Goal: Information Seeking & Learning: Learn about a topic

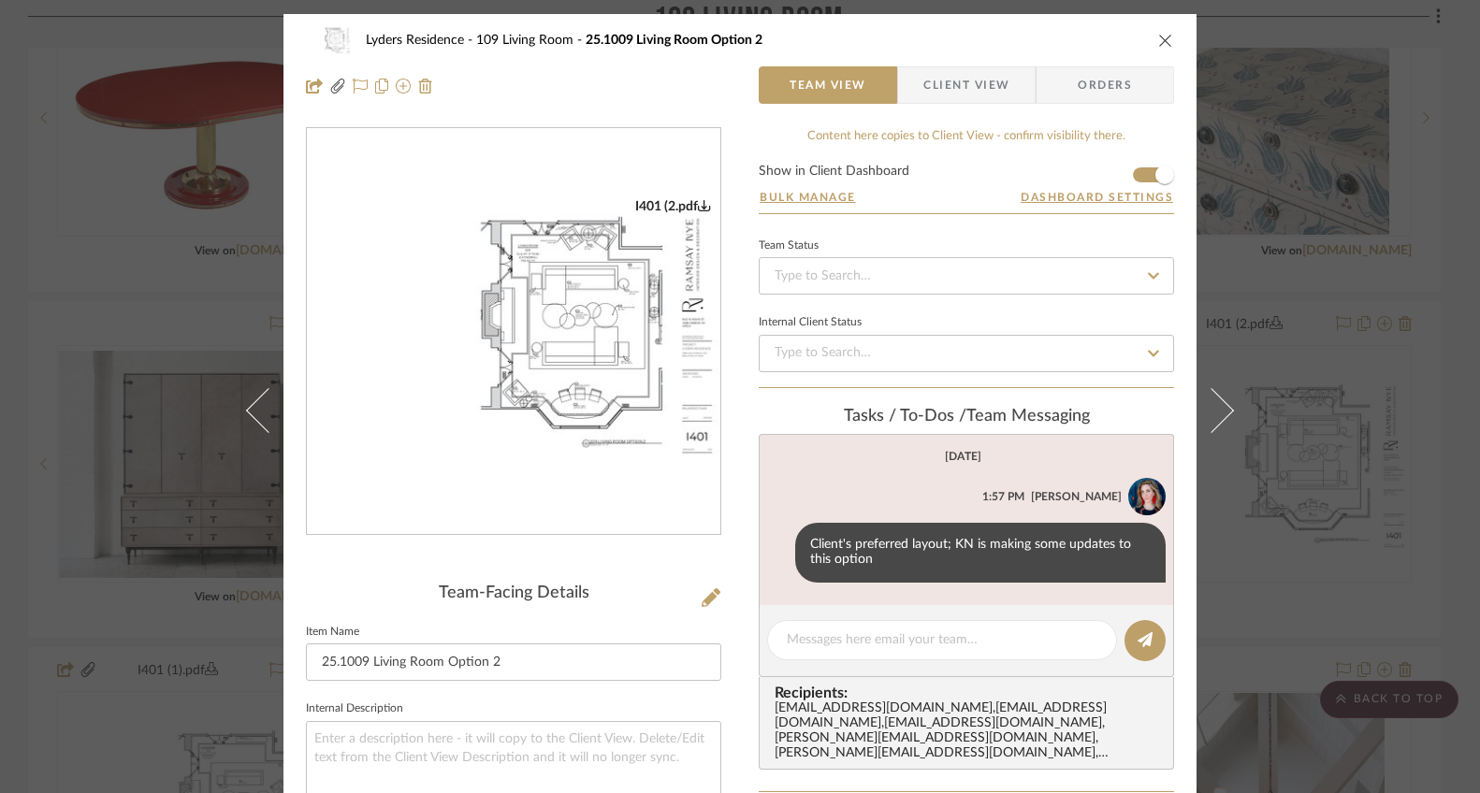
click at [1158, 42] on icon "close" at bounding box center [1165, 40] width 15 height 15
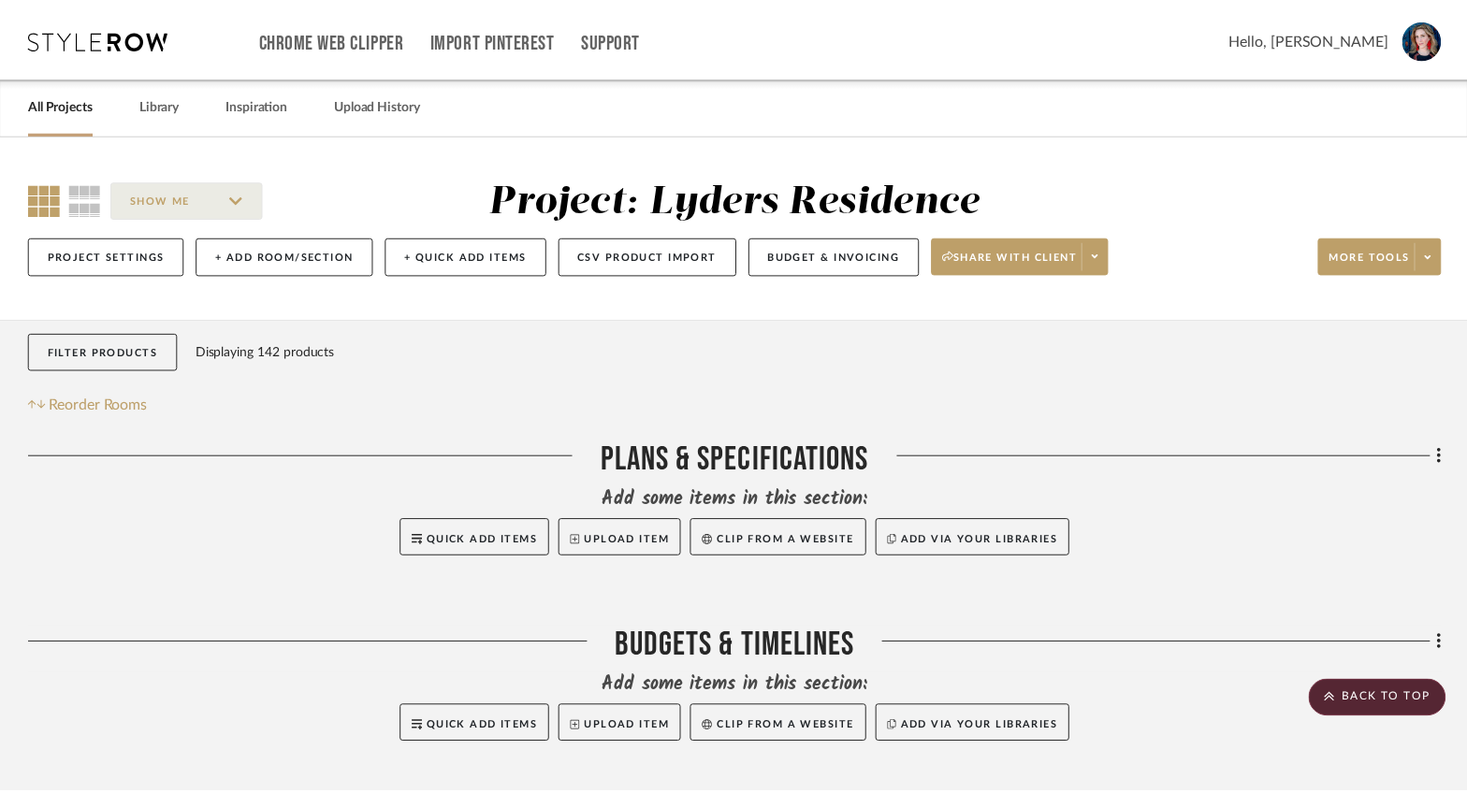
scroll to position [2524, 0]
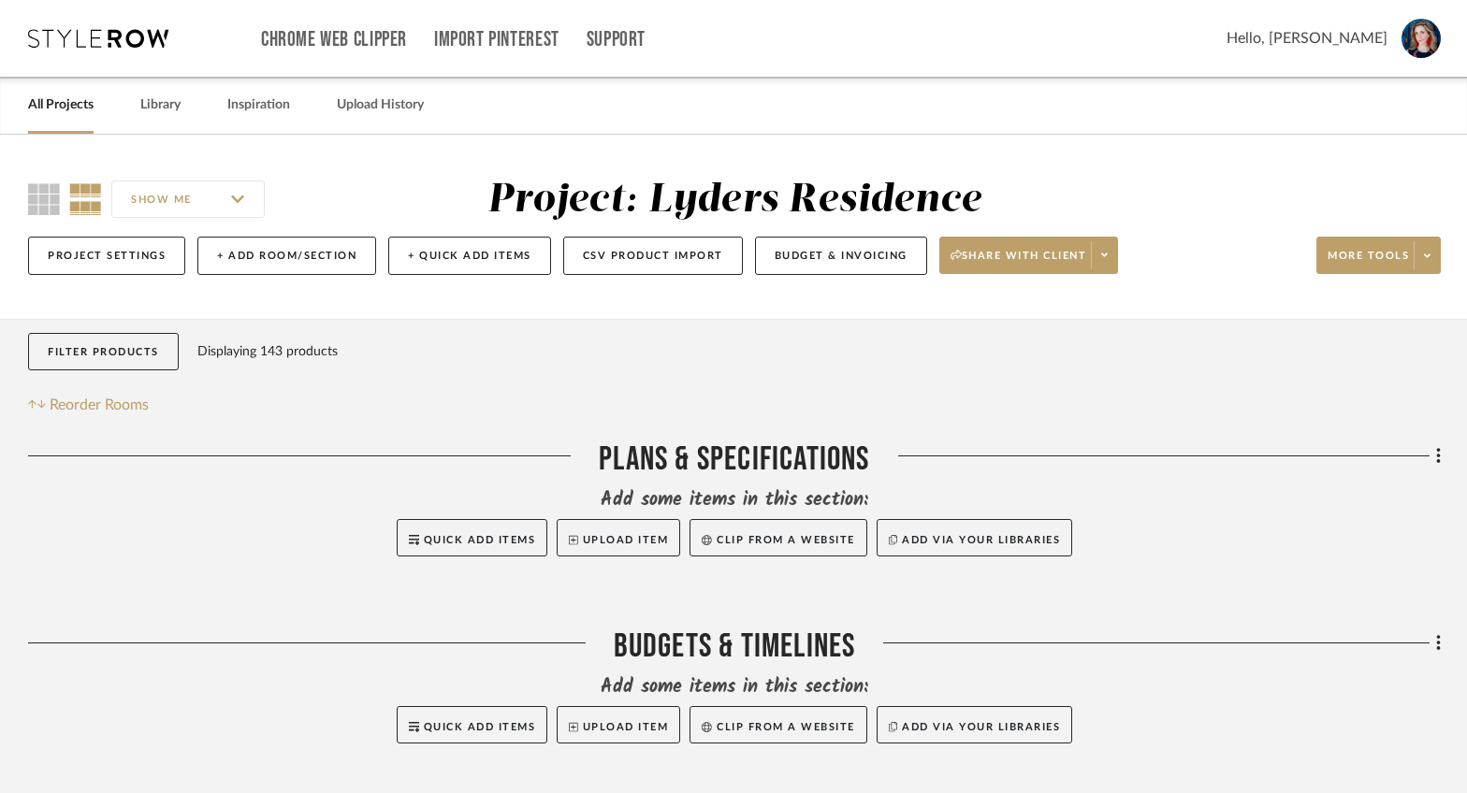
click at [33, 220] on div "SHOW ME" at bounding box center [198, 199] width 341 height 45
click at [36, 186] on icon at bounding box center [44, 199] width 32 height 32
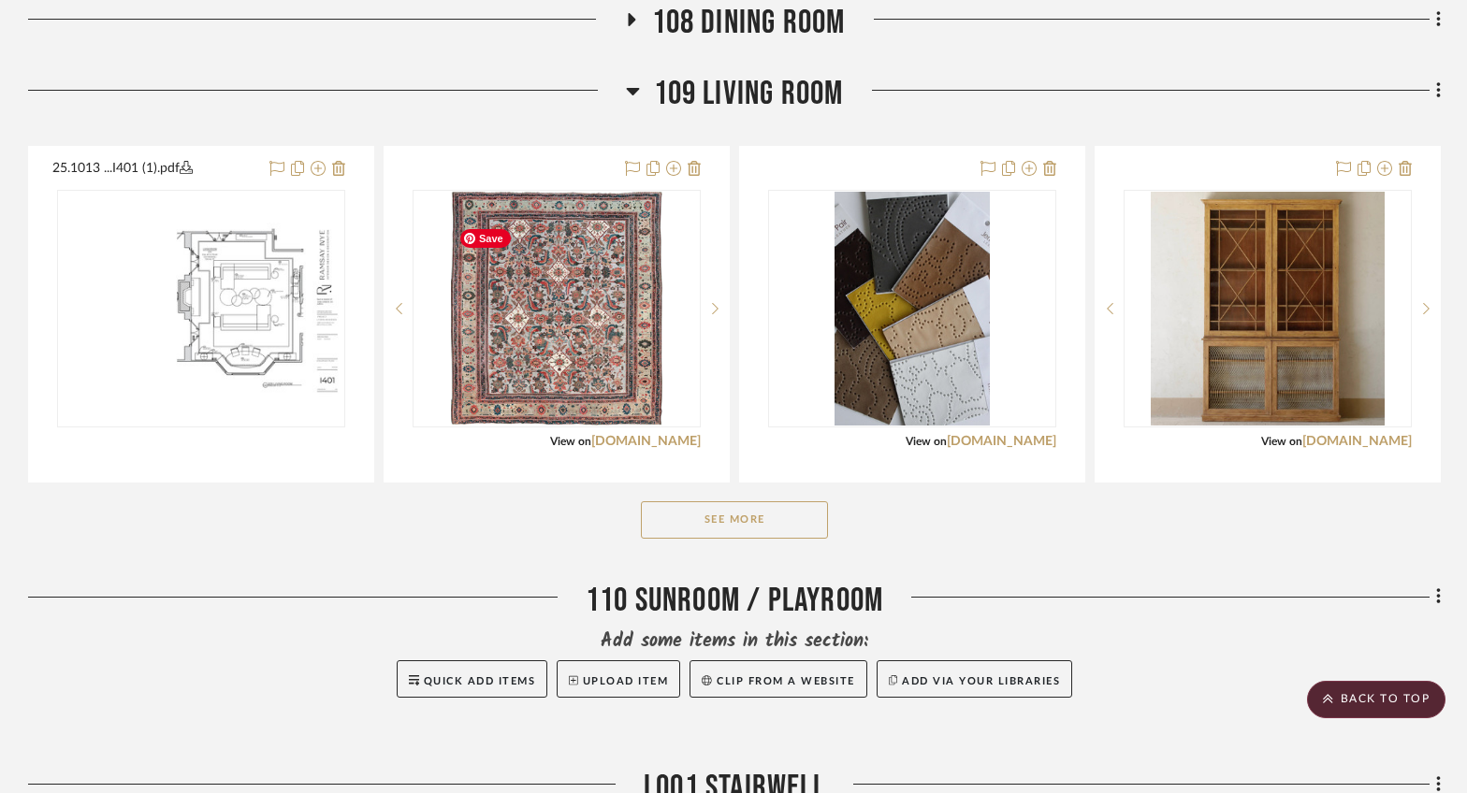
scroll to position [1989, 0]
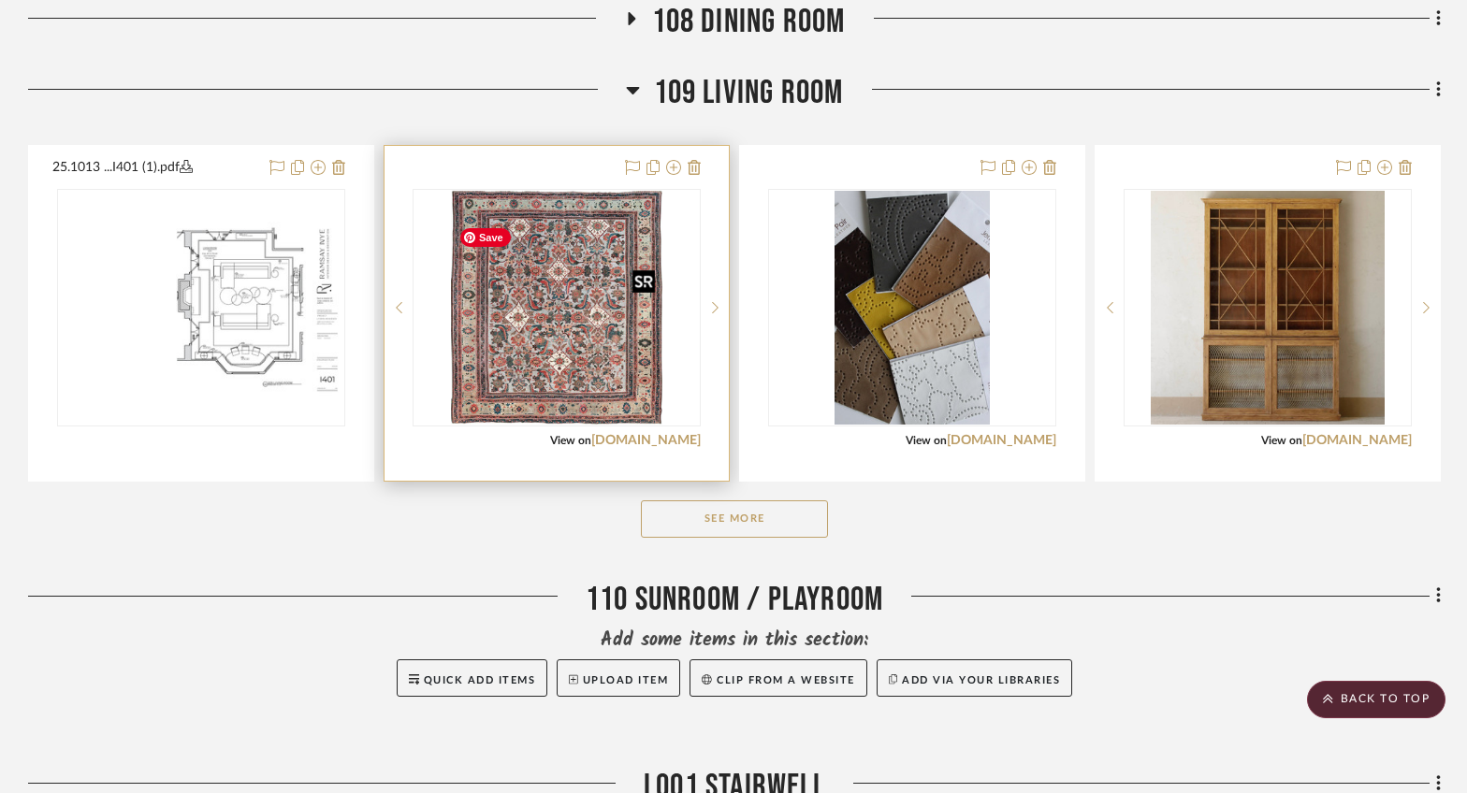
click at [568, 367] on img "0" at bounding box center [556, 308] width 211 height 234
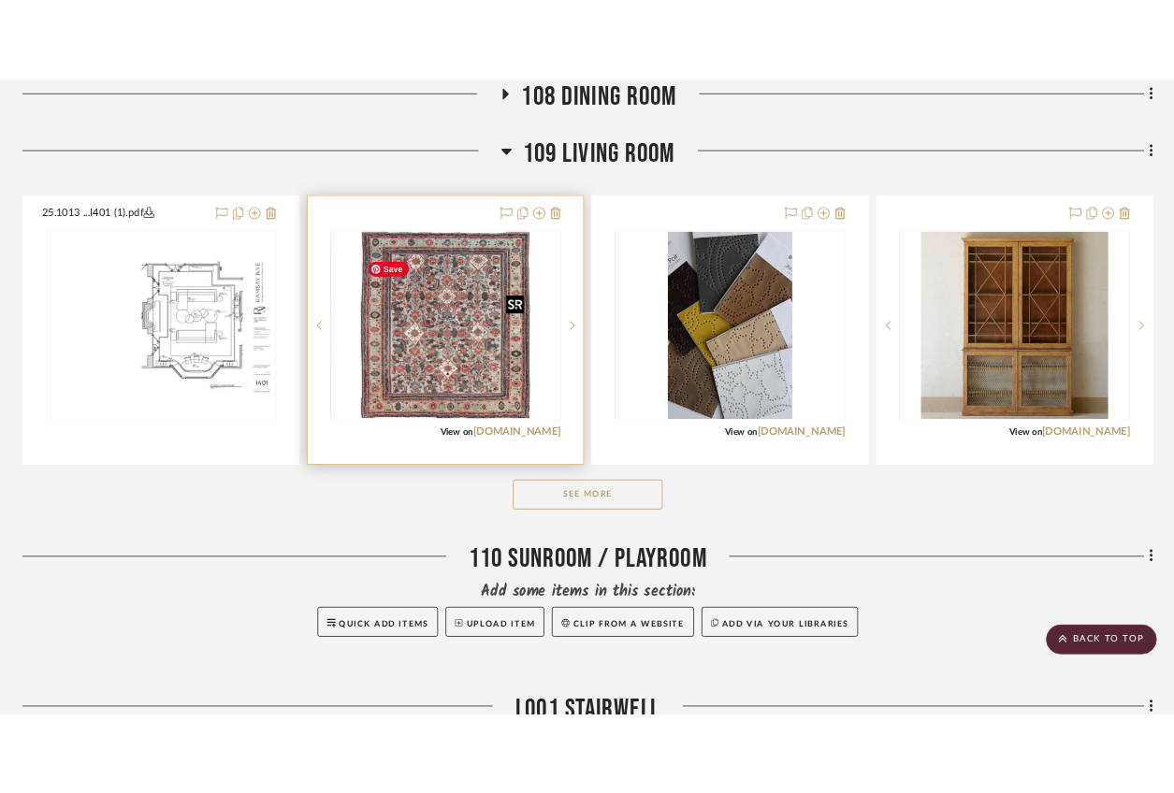
scroll to position [0, 0]
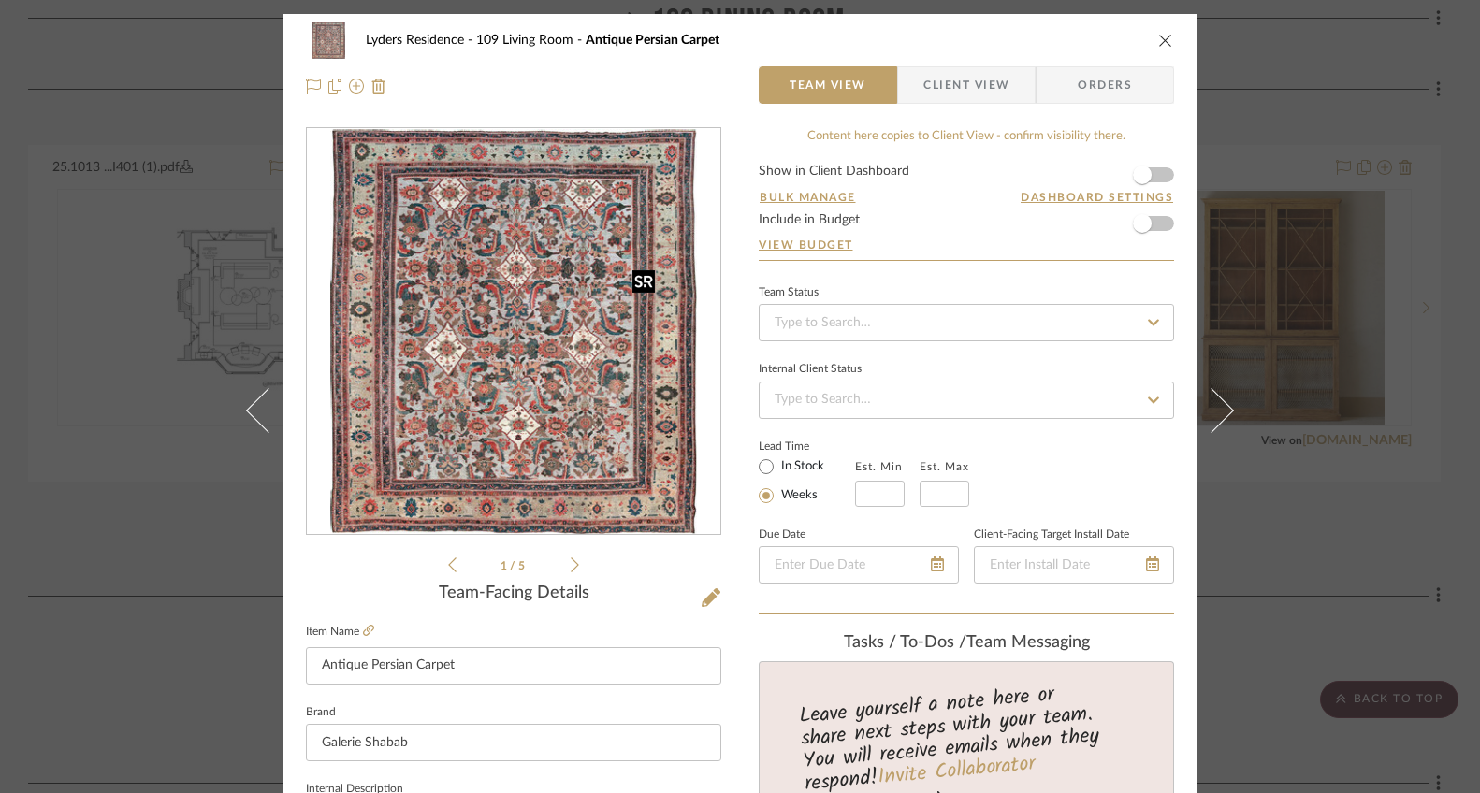
click at [568, 367] on img "0" at bounding box center [513, 332] width 367 height 406
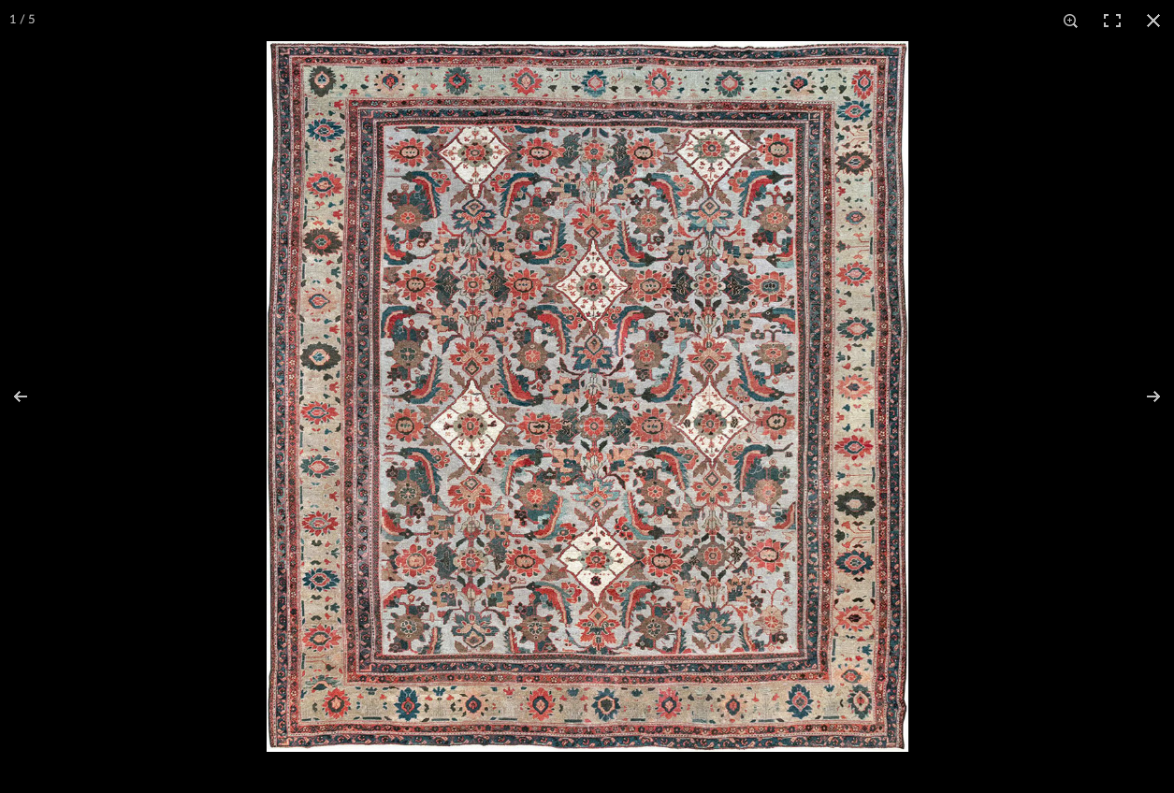
click at [720, 409] on img at bounding box center [588, 396] width 642 height 711
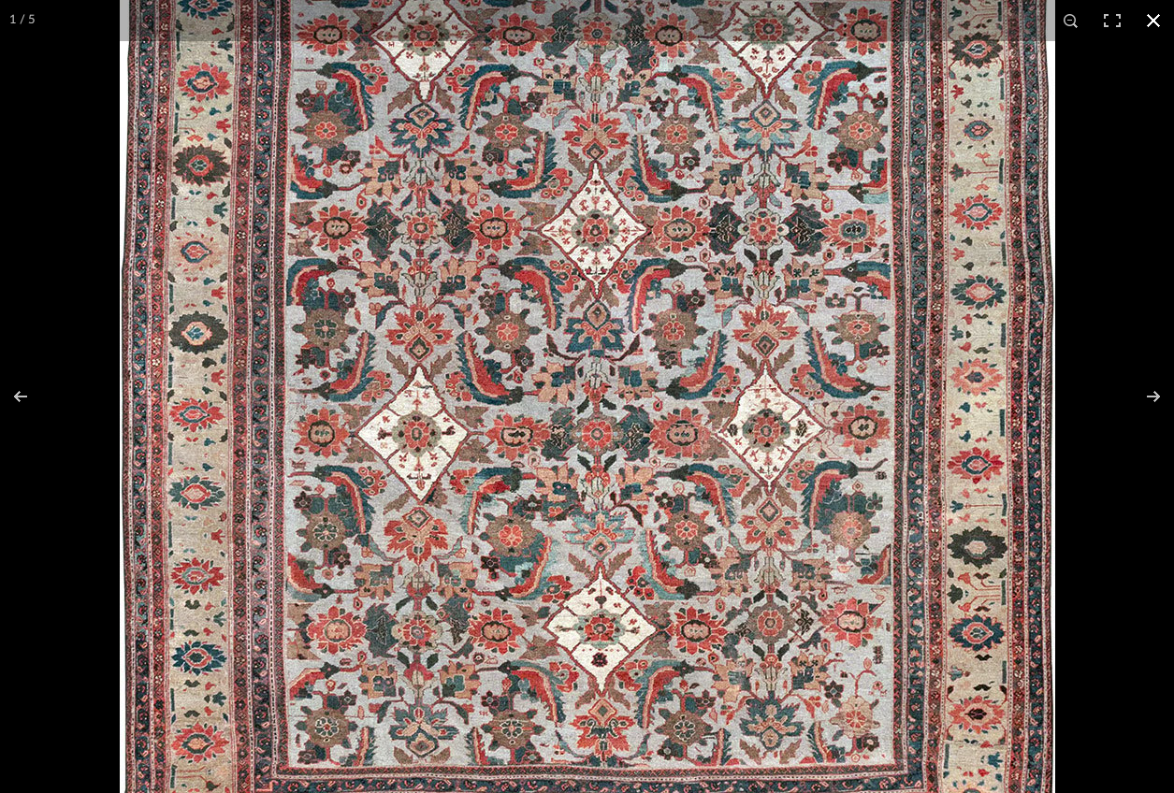
click at [1158, 19] on button at bounding box center [1153, 20] width 41 height 41
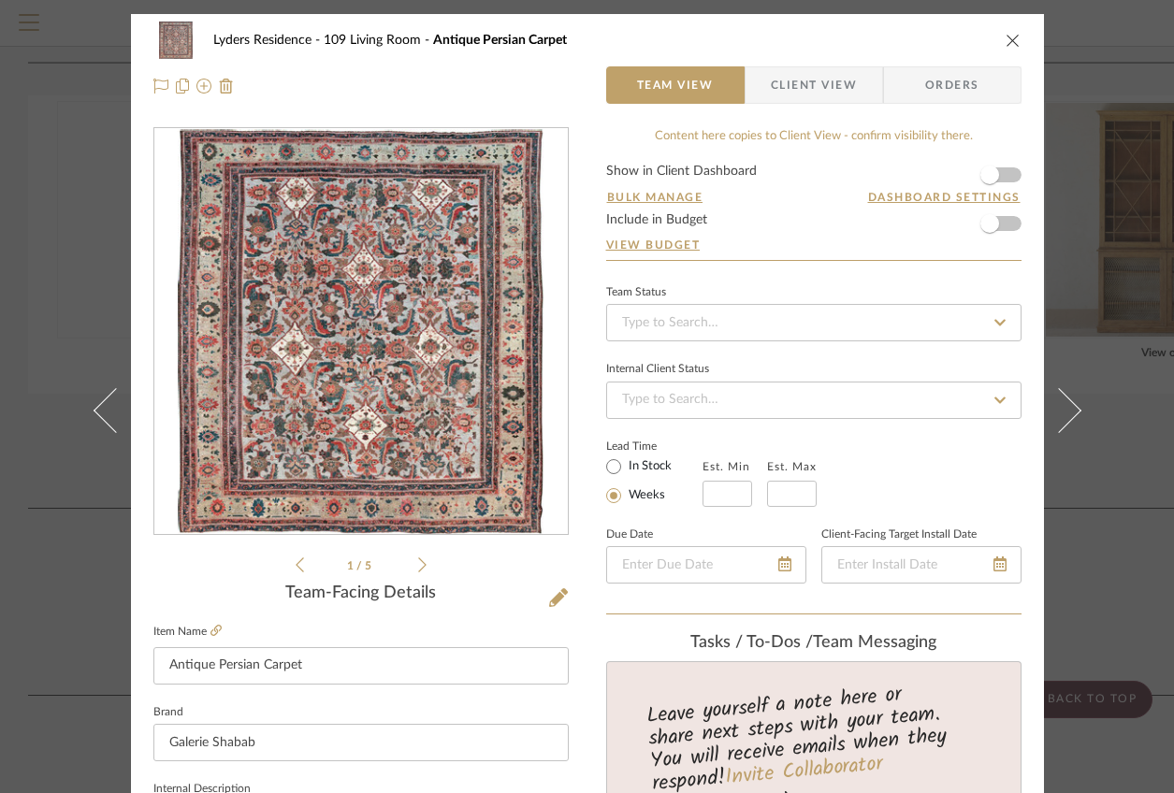
click at [1006, 43] on icon "close" at bounding box center [1013, 40] width 15 height 15
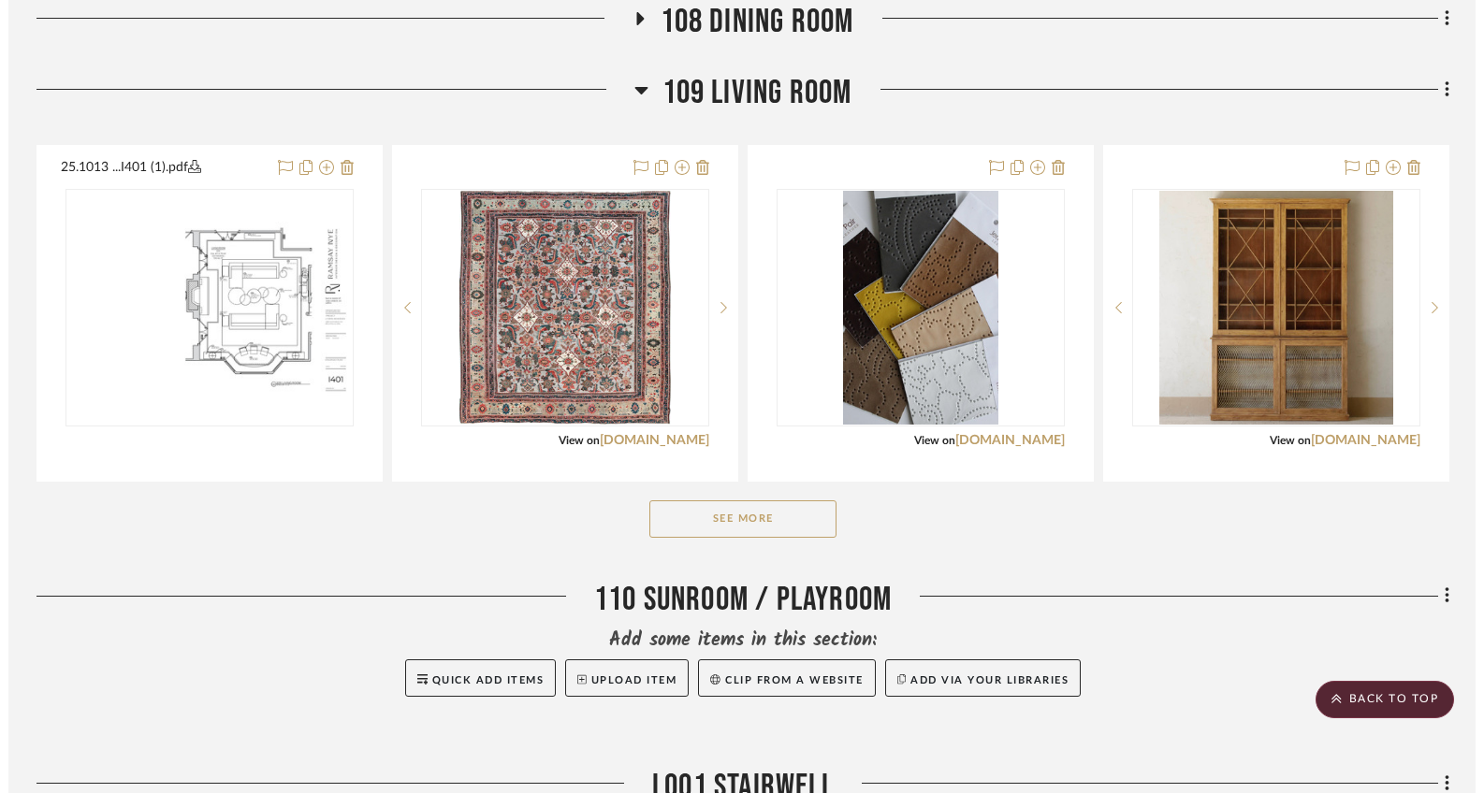
scroll to position [1969, 0]
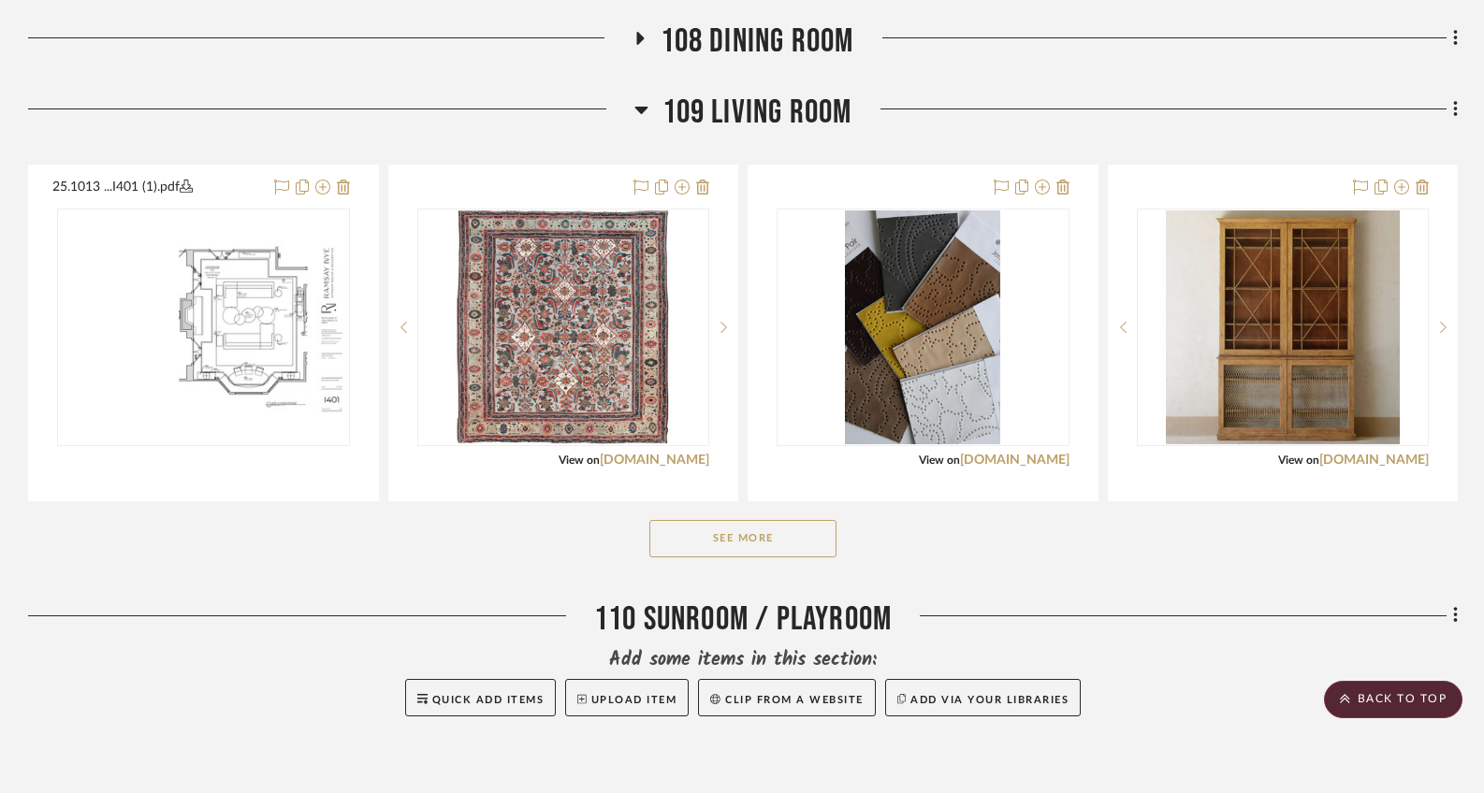
click at [754, 548] on button "See More" at bounding box center [742, 538] width 187 height 37
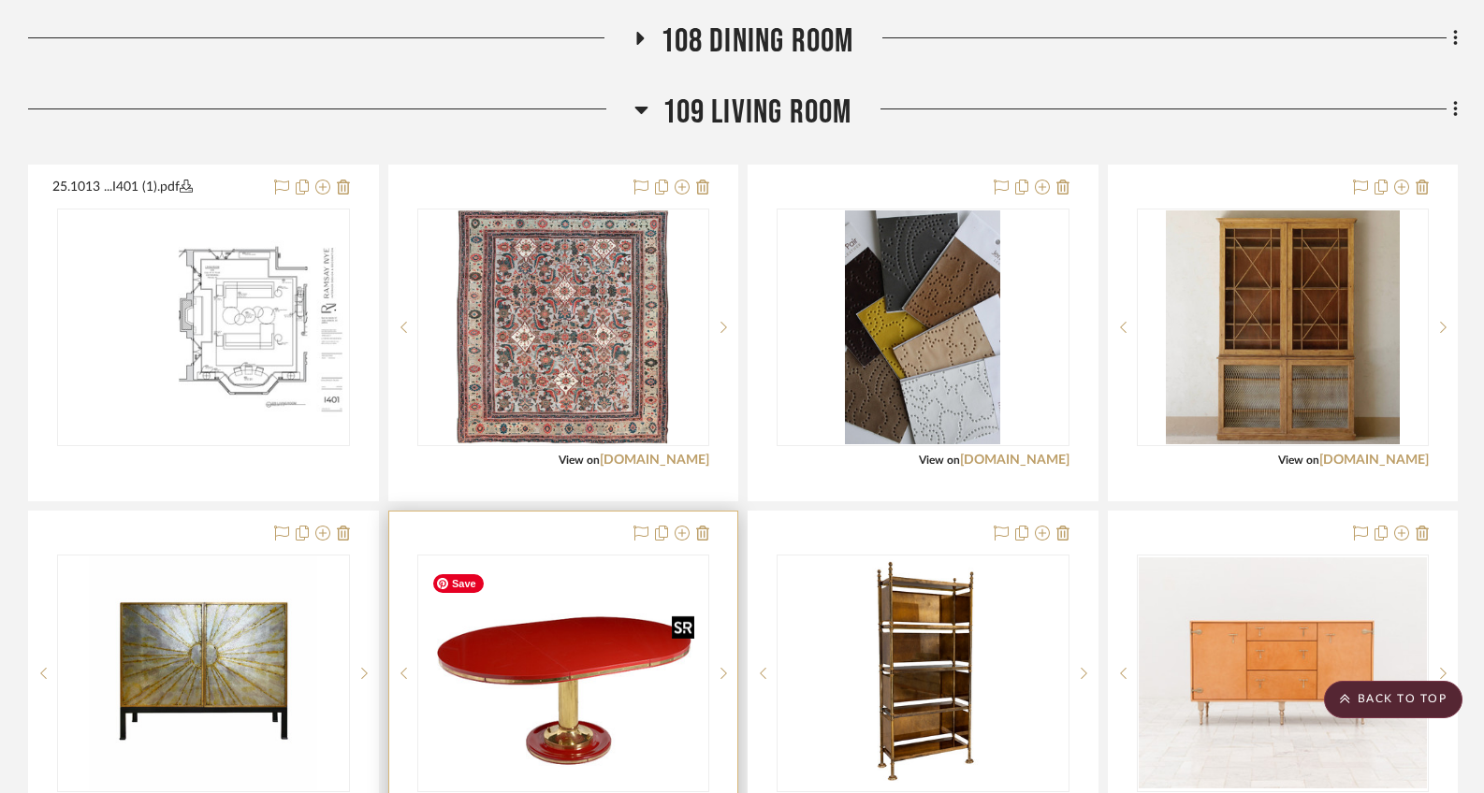
click at [629, 729] on img "0" at bounding box center [563, 674] width 278 height 234
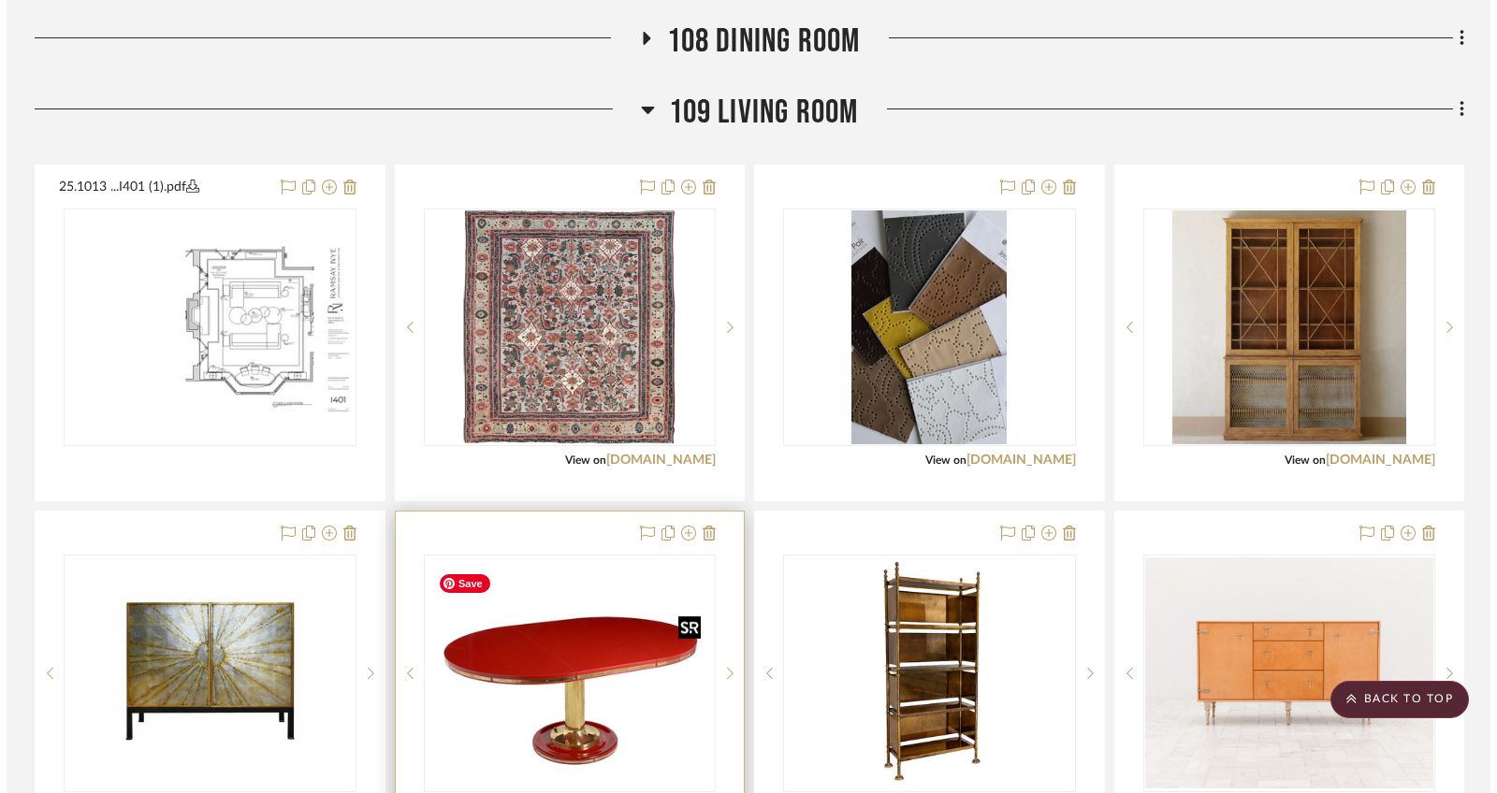
scroll to position [0, 0]
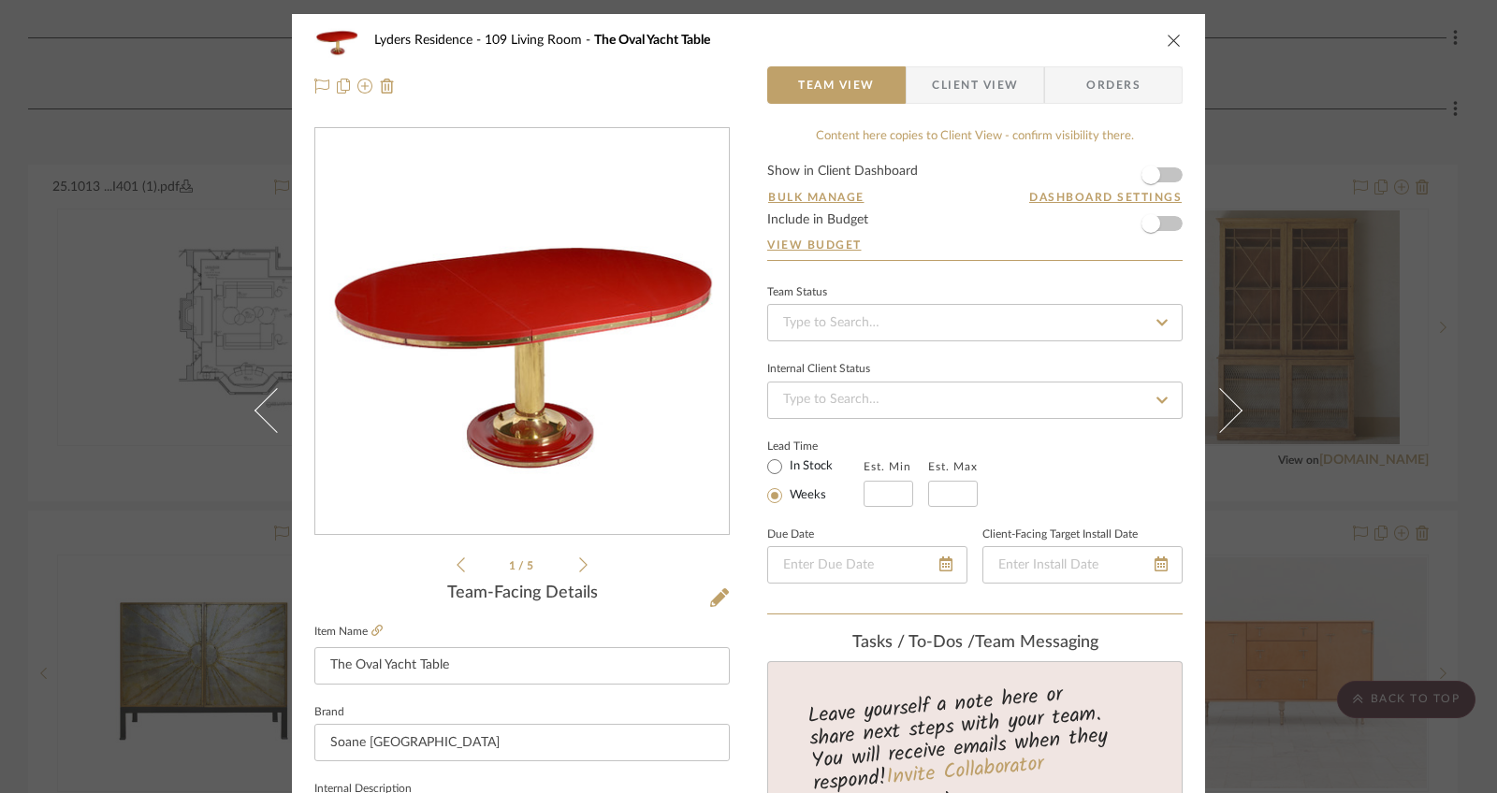
click at [181, 259] on div "Lyders Residence 109 Living Room The Oval Yacht Table Team View Client View Ord…" at bounding box center [748, 396] width 1497 height 793
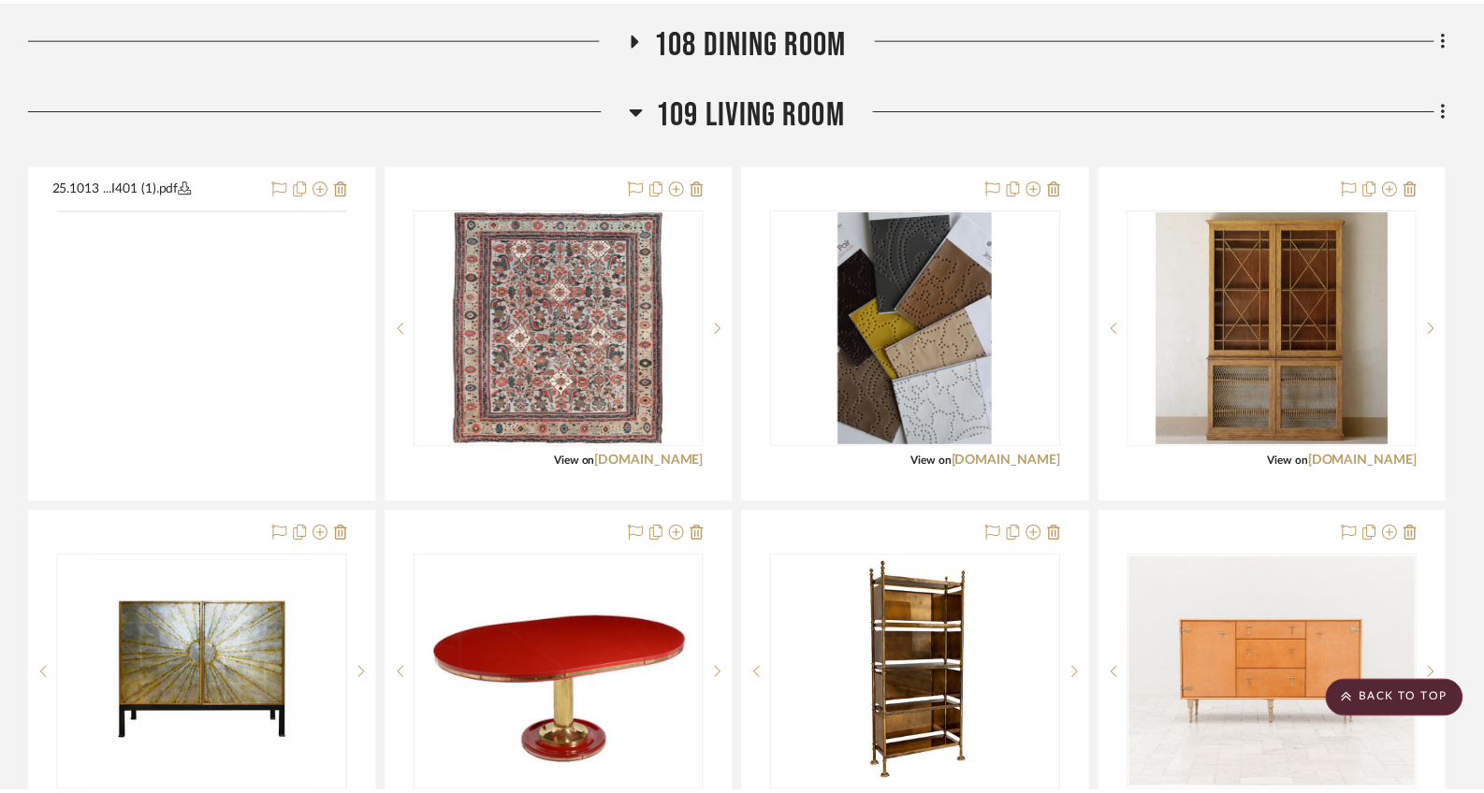
scroll to position [1969, 0]
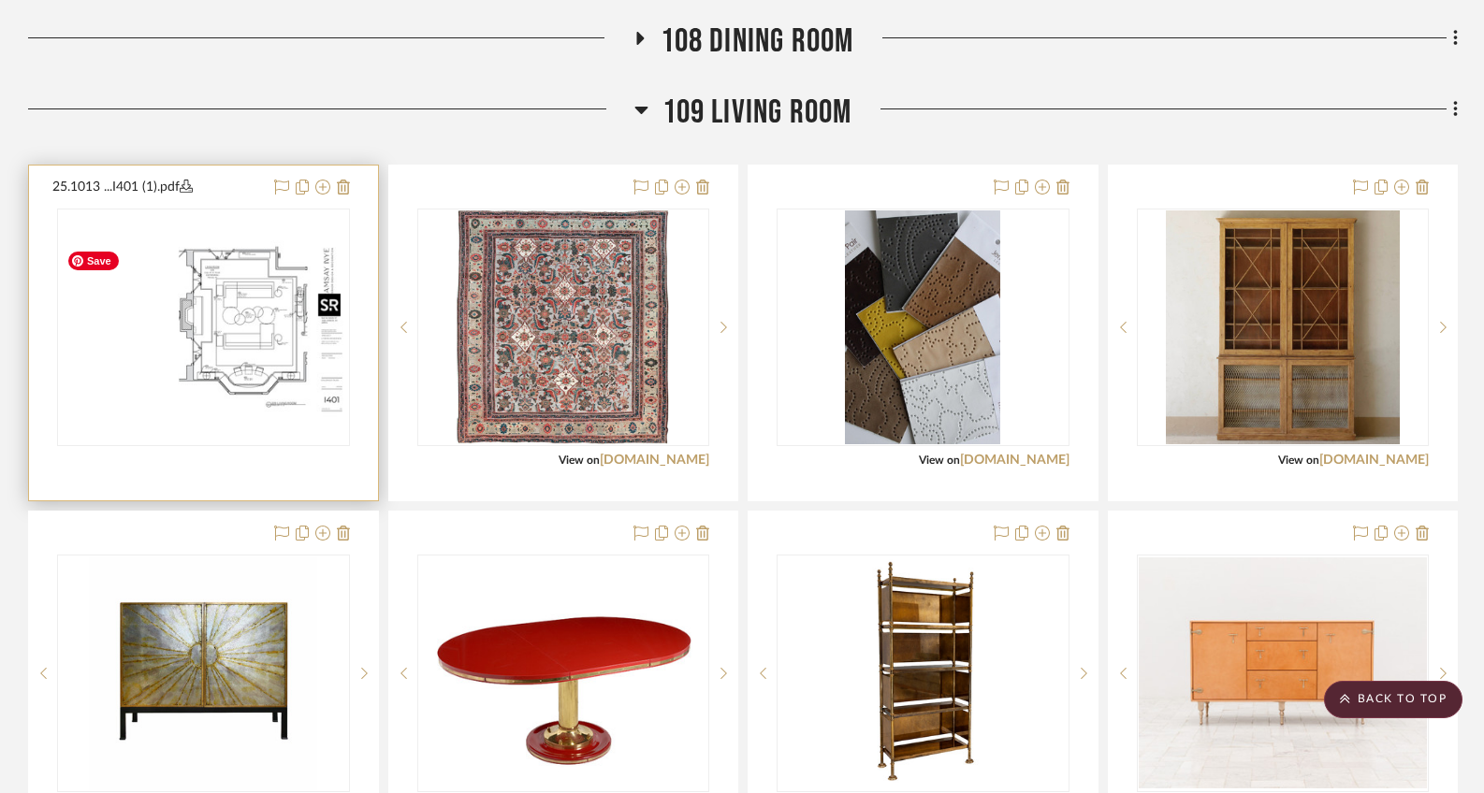
click at [268, 305] on img "0" at bounding box center [203, 327] width 289 height 186
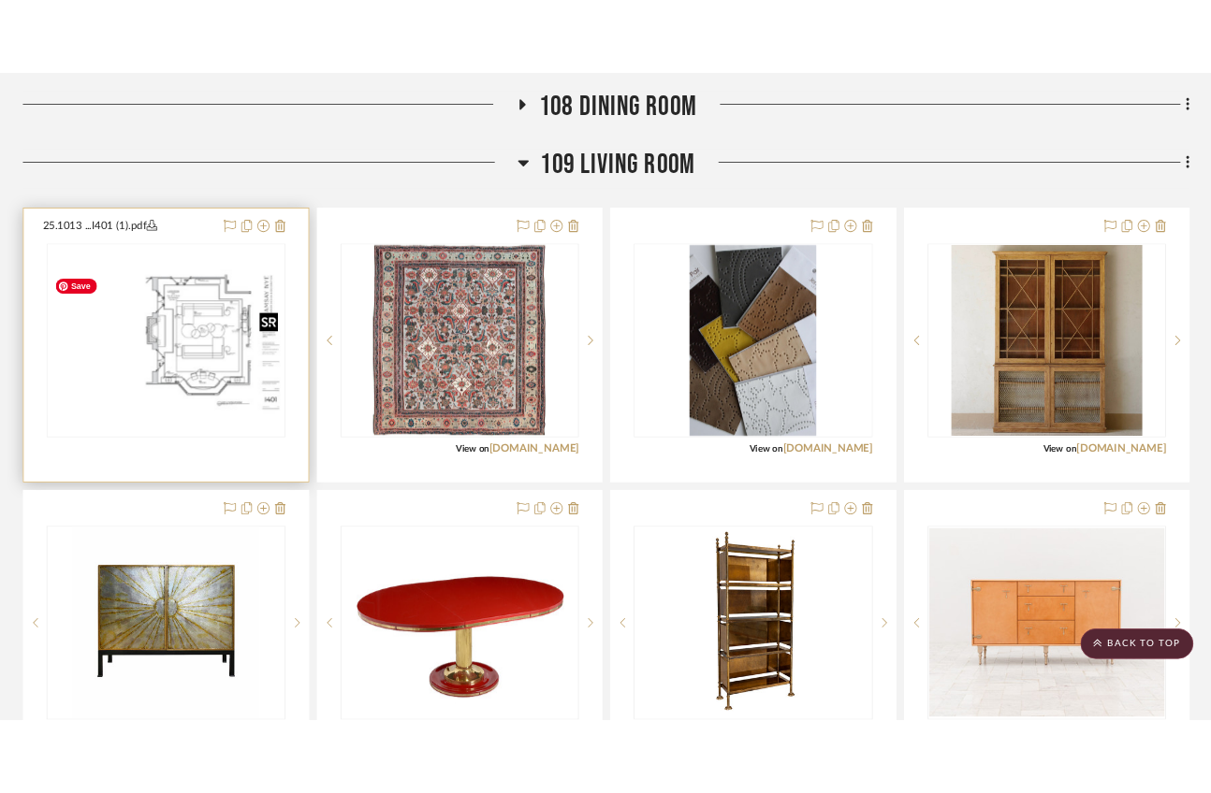
scroll to position [0, 0]
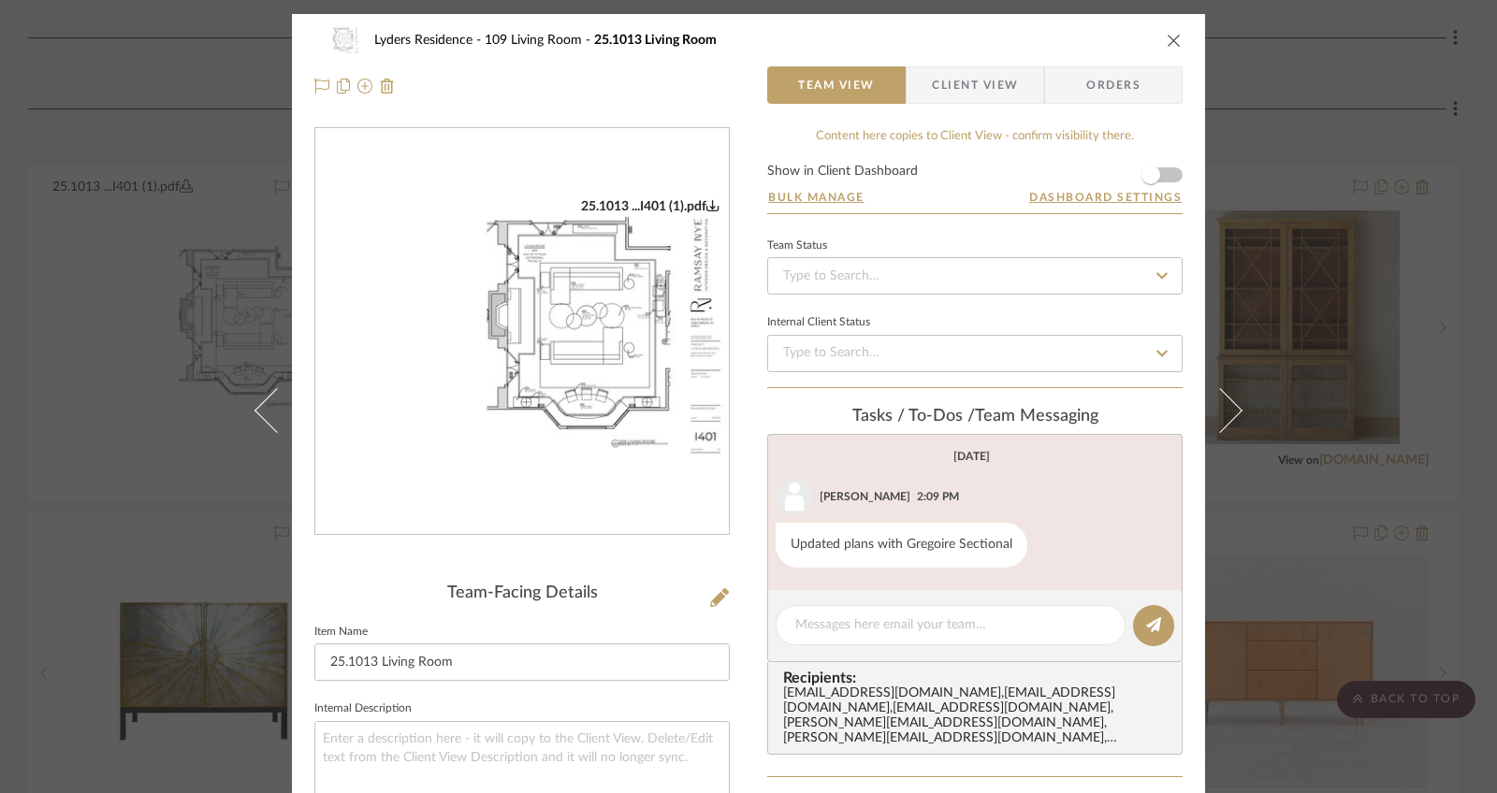
click at [473, 318] on img "0" at bounding box center [521, 332] width 413 height 268
